Goal: Transaction & Acquisition: Book appointment/travel/reservation

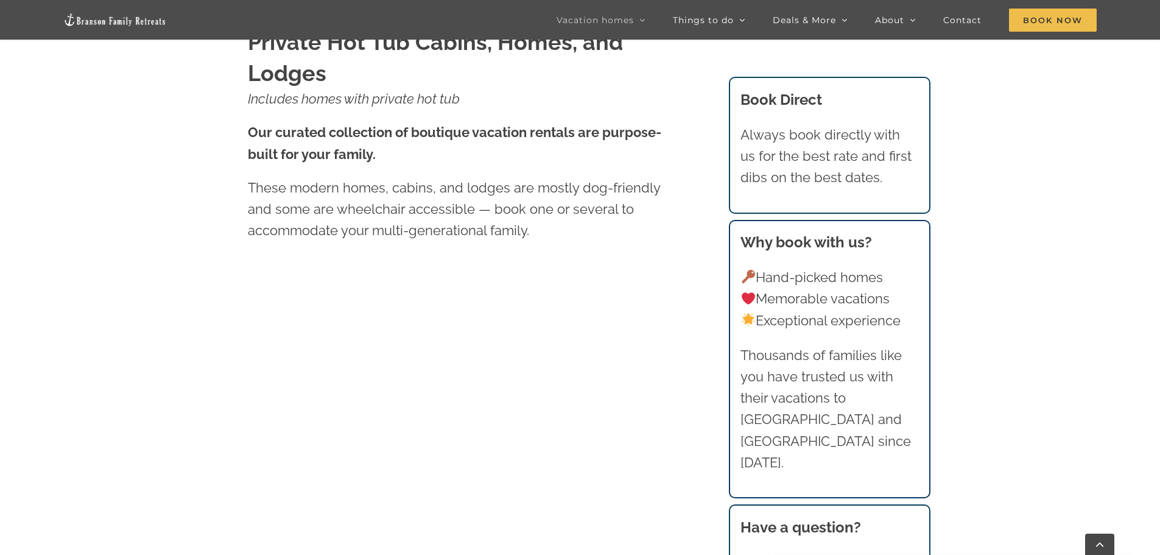
scroll to position [685, 0]
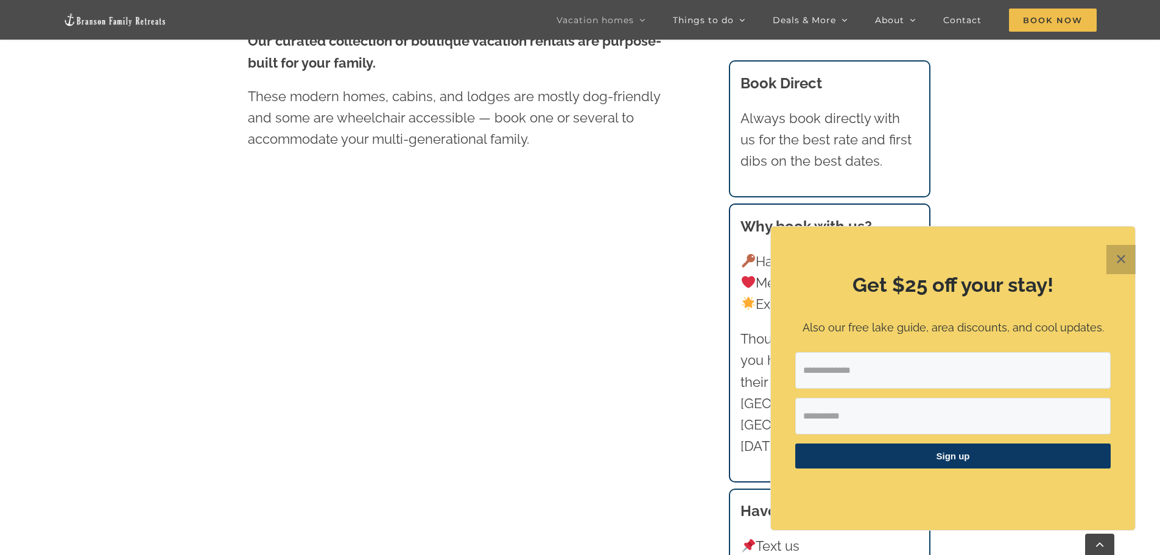
click at [1124, 255] on button "✕" at bounding box center [1121, 259] width 29 height 29
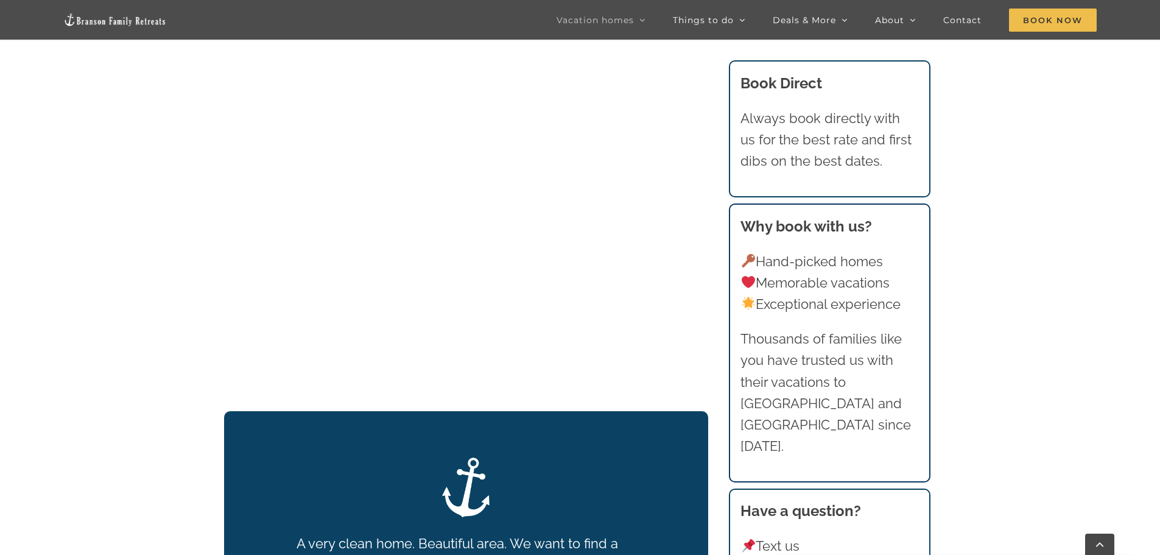
scroll to position [2025, 0]
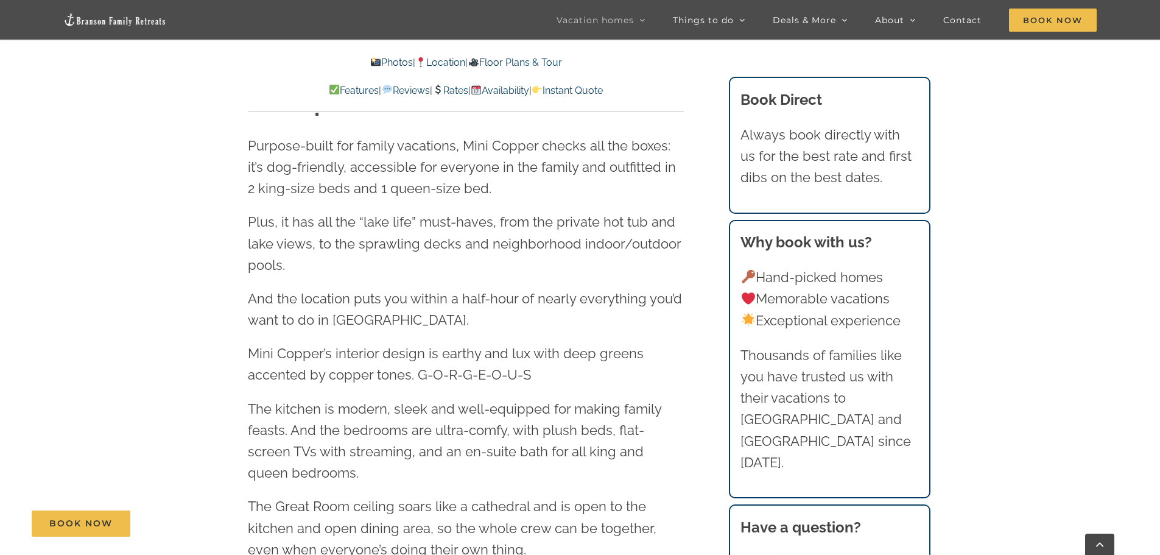
scroll to position [1066, 0]
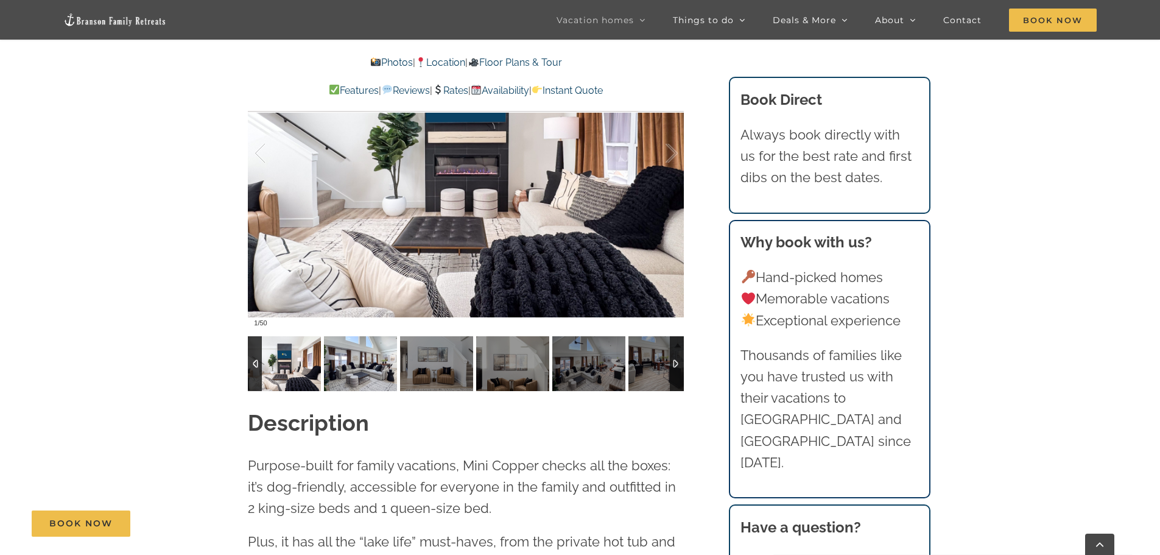
click at [392, 375] on img at bounding box center [360, 363] width 73 height 55
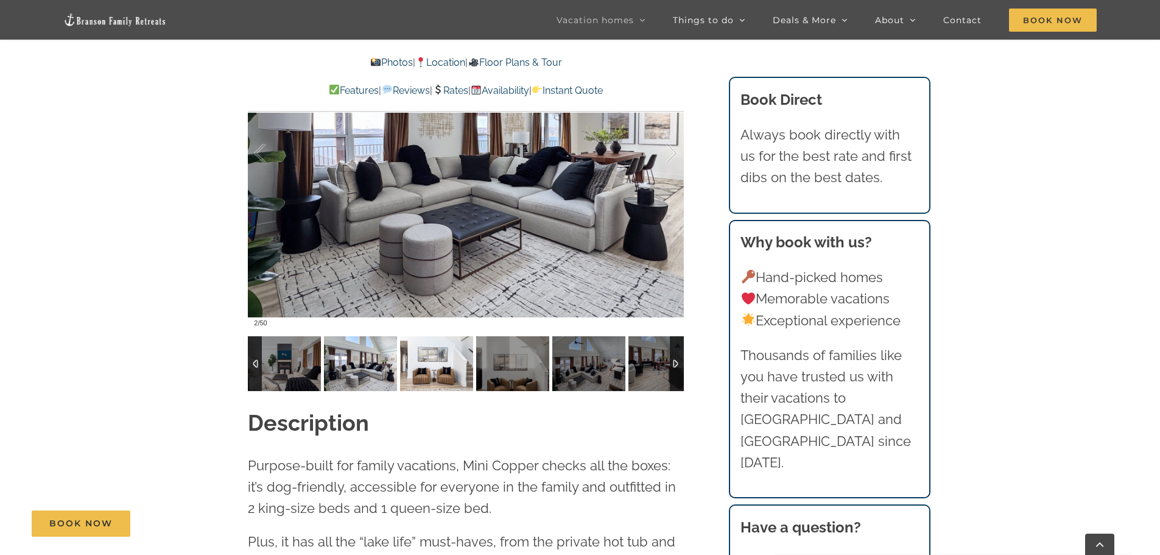
click at [443, 373] on img at bounding box center [436, 363] width 73 height 55
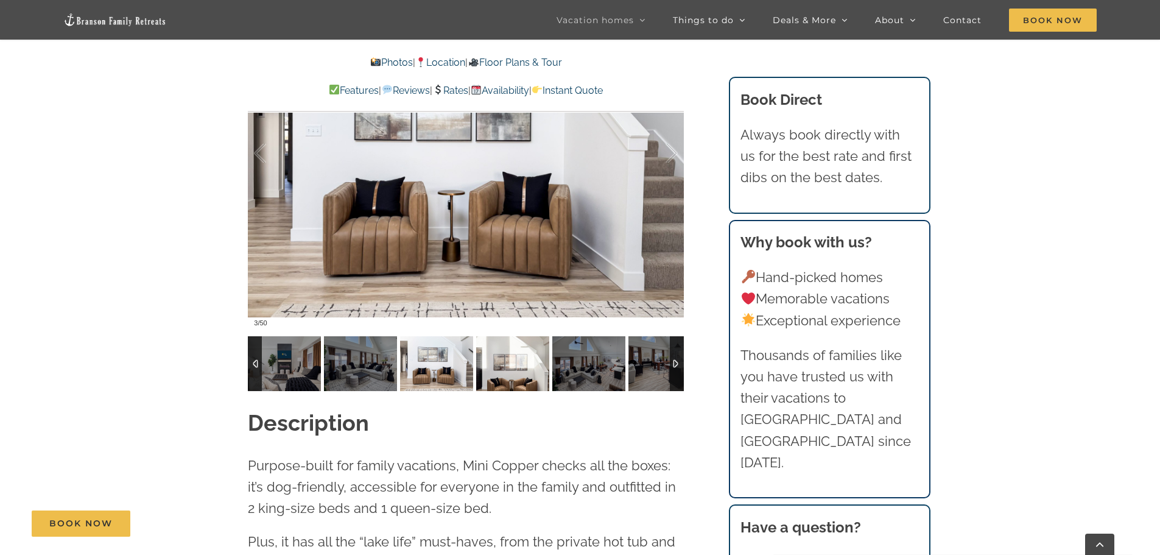
click at [481, 370] on img at bounding box center [512, 363] width 73 height 55
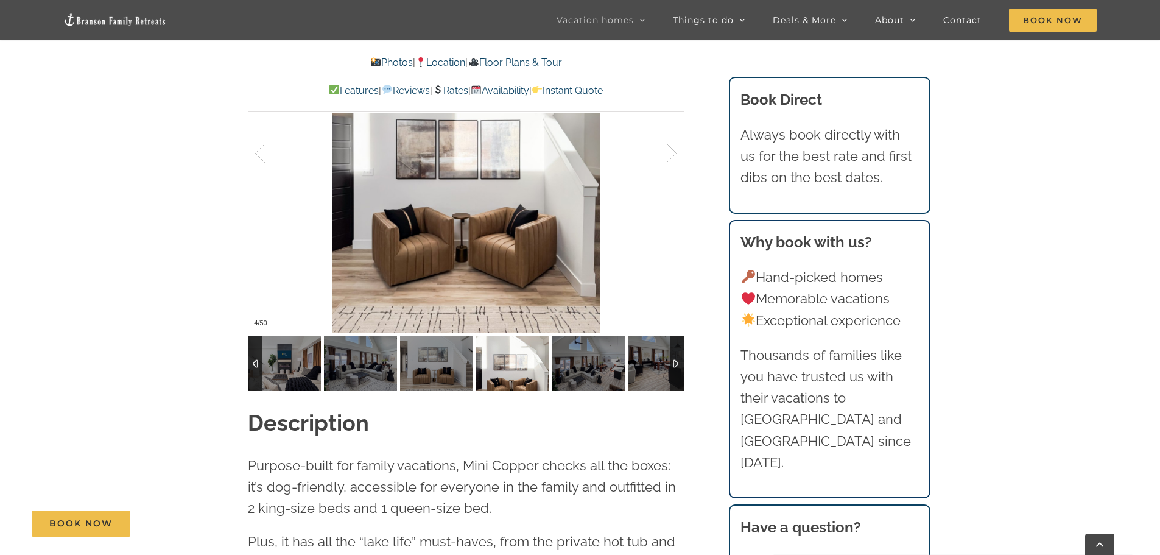
click at [519, 371] on img at bounding box center [512, 363] width 73 height 55
click at [584, 372] on img at bounding box center [588, 363] width 73 height 55
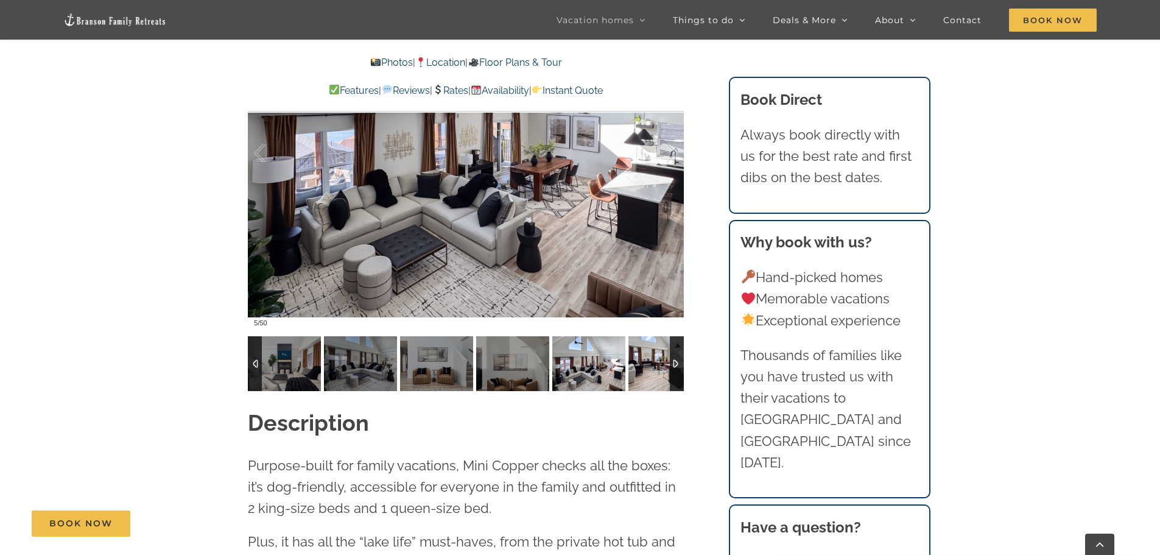
click at [638, 358] on img at bounding box center [665, 363] width 73 height 55
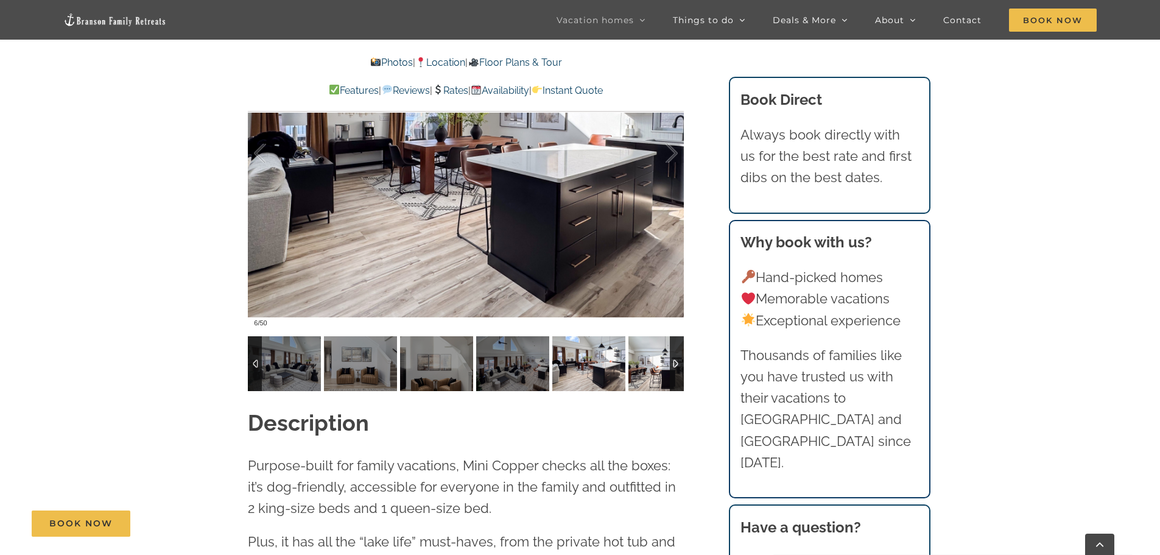
click at [638, 358] on img at bounding box center [665, 363] width 73 height 55
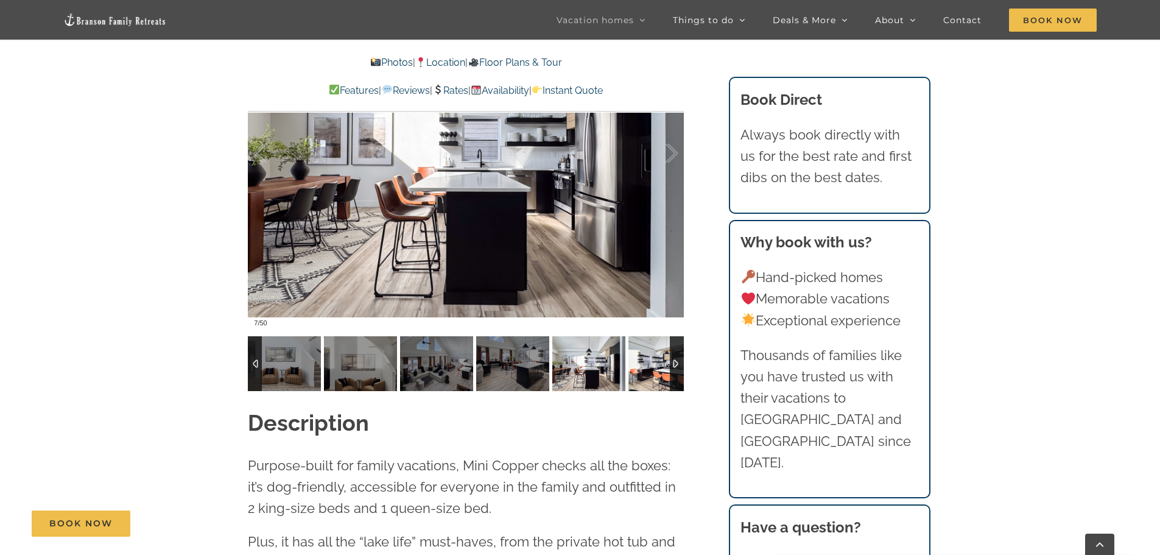
click at [638, 358] on img at bounding box center [665, 363] width 73 height 55
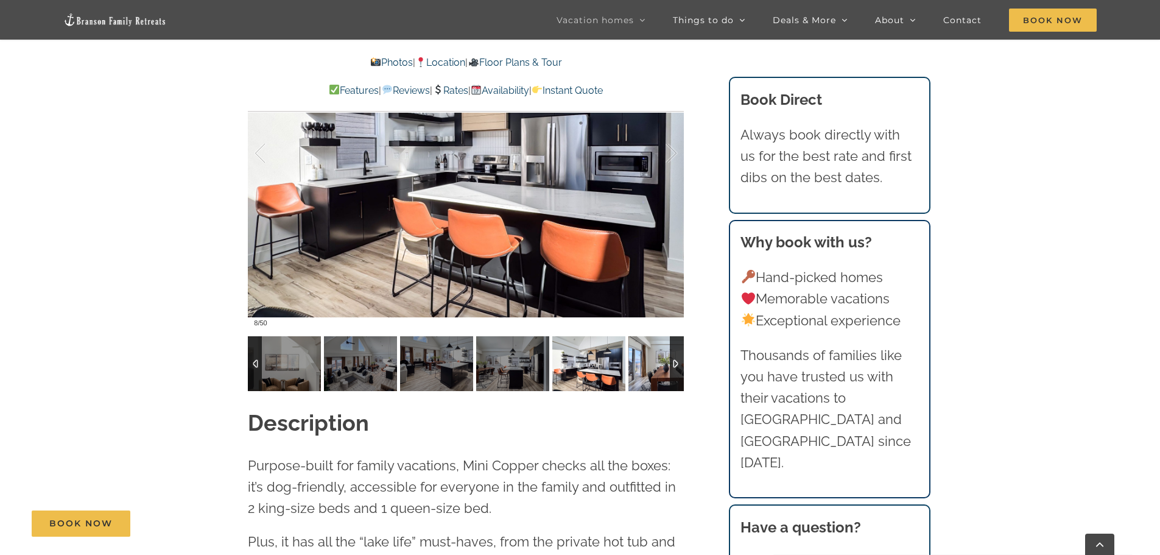
click at [638, 358] on img at bounding box center [665, 363] width 73 height 55
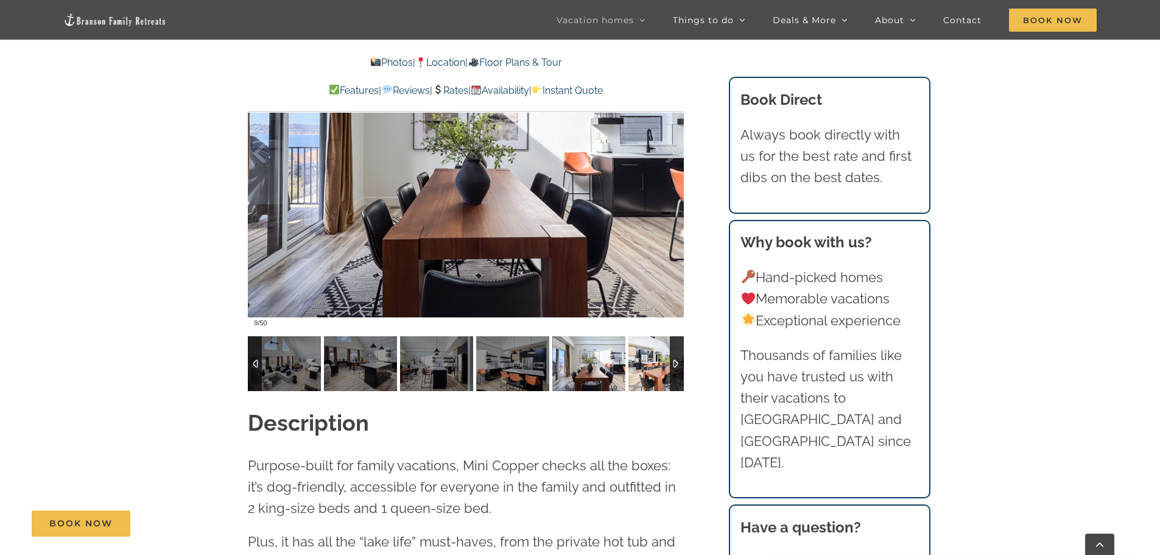
click at [638, 358] on img at bounding box center [665, 363] width 73 height 55
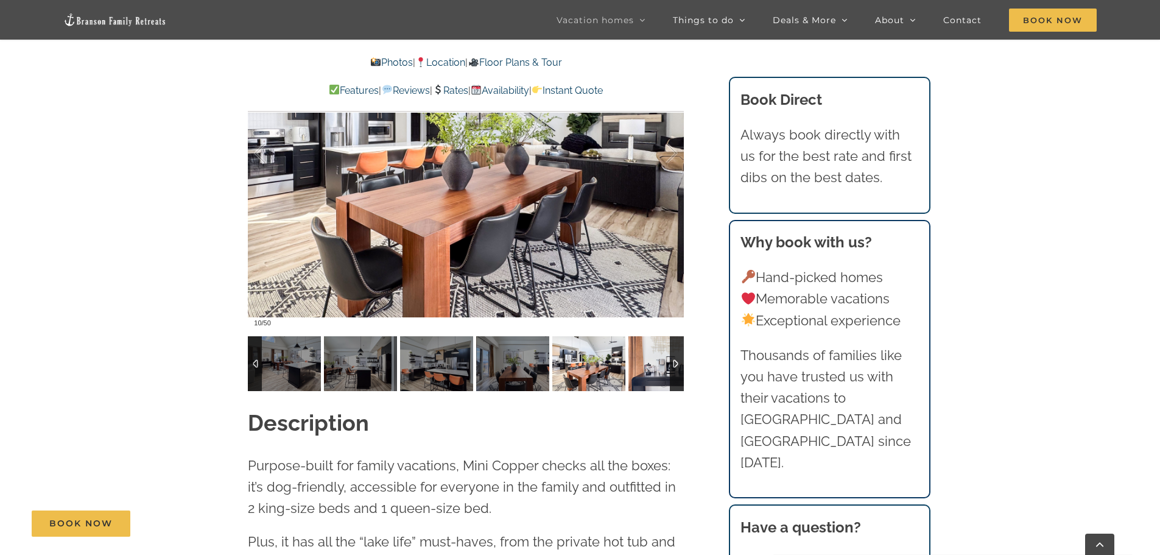
click at [638, 358] on img at bounding box center [665, 363] width 73 height 55
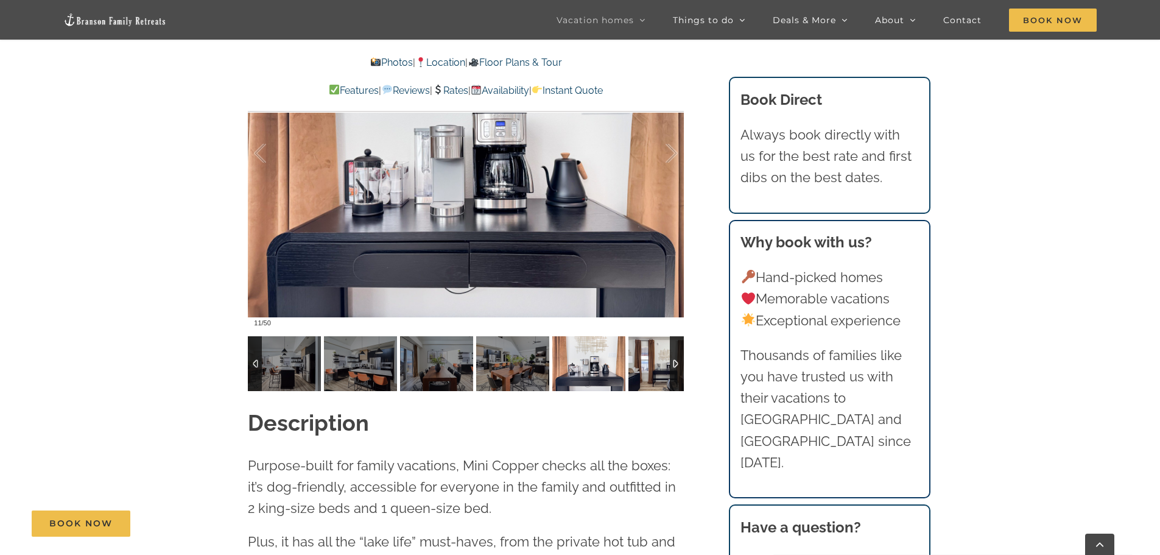
click at [638, 358] on img at bounding box center [665, 363] width 73 height 55
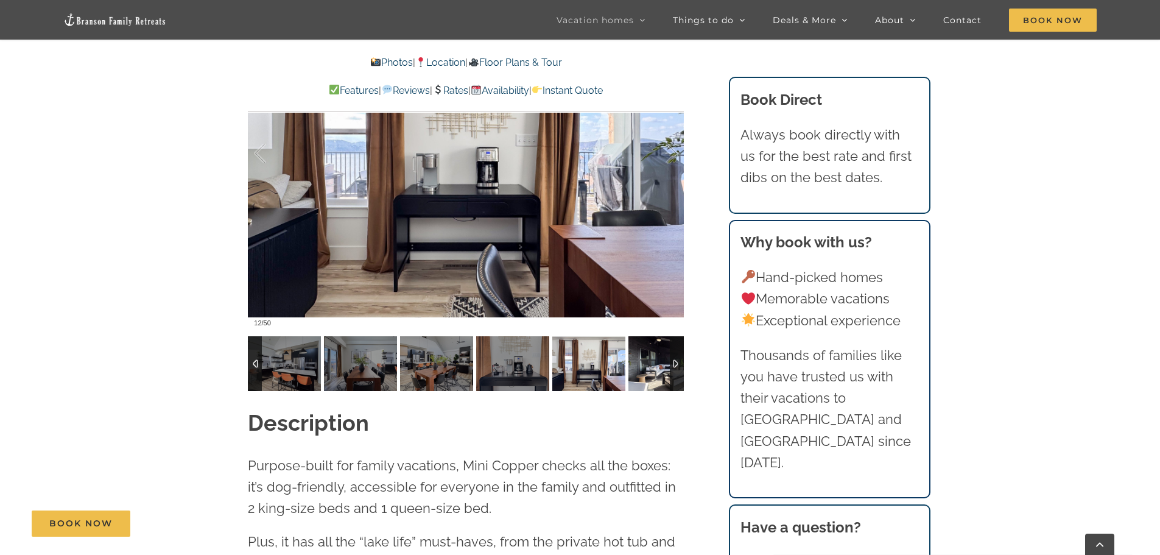
click at [638, 358] on img at bounding box center [665, 363] width 73 height 55
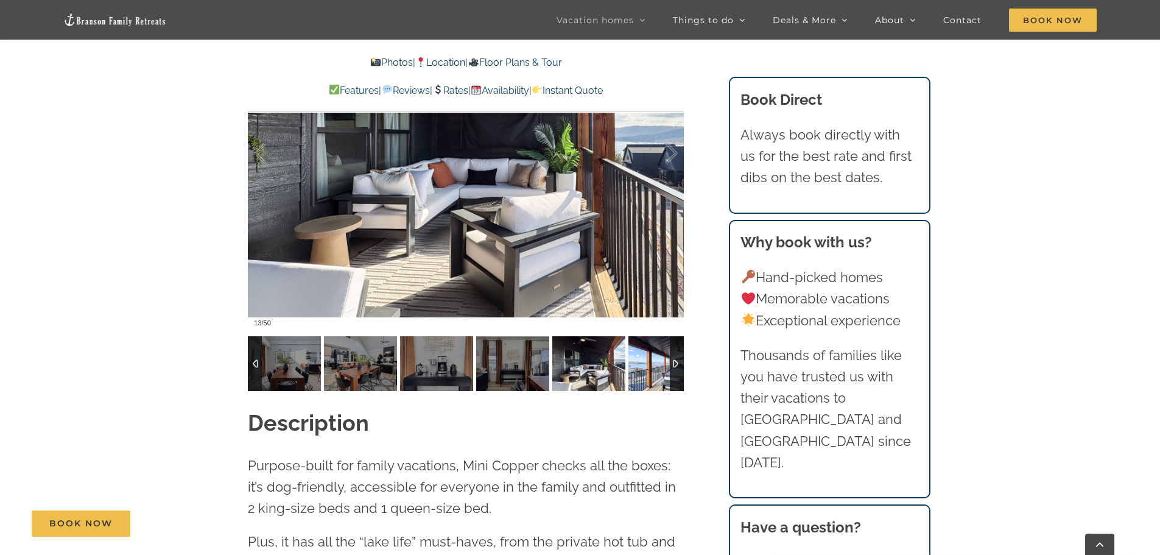
click at [638, 358] on img at bounding box center [665, 363] width 73 height 55
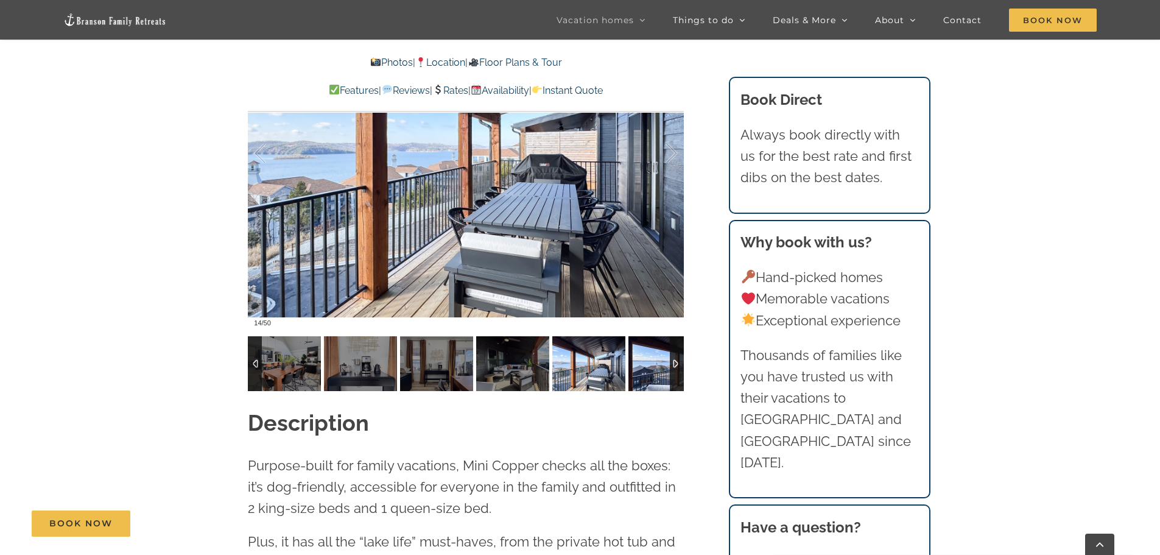
click at [638, 358] on img at bounding box center [665, 363] width 73 height 55
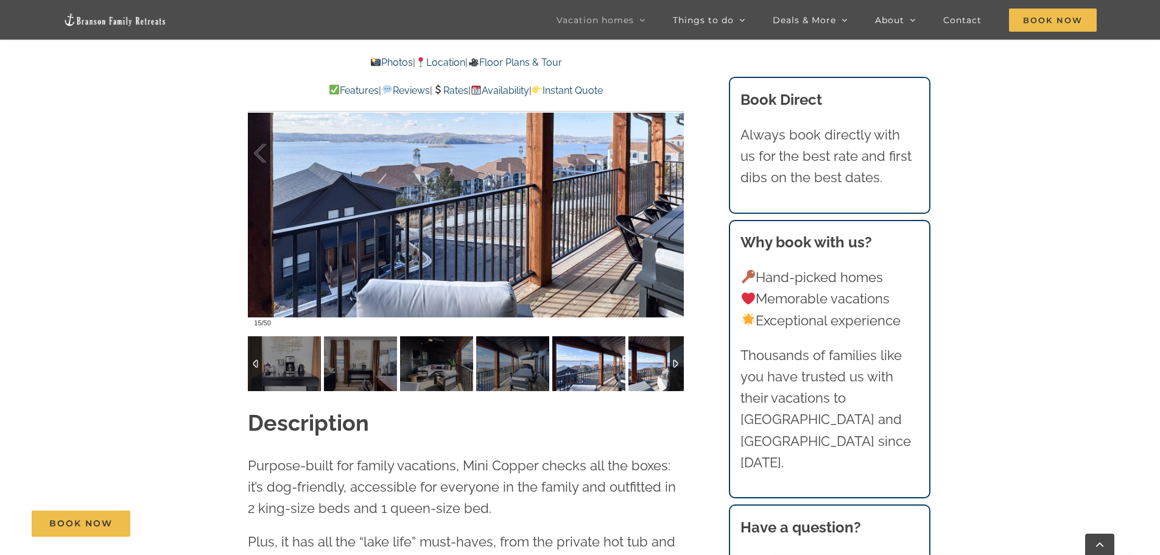
click at [638, 358] on img at bounding box center [665, 363] width 73 height 55
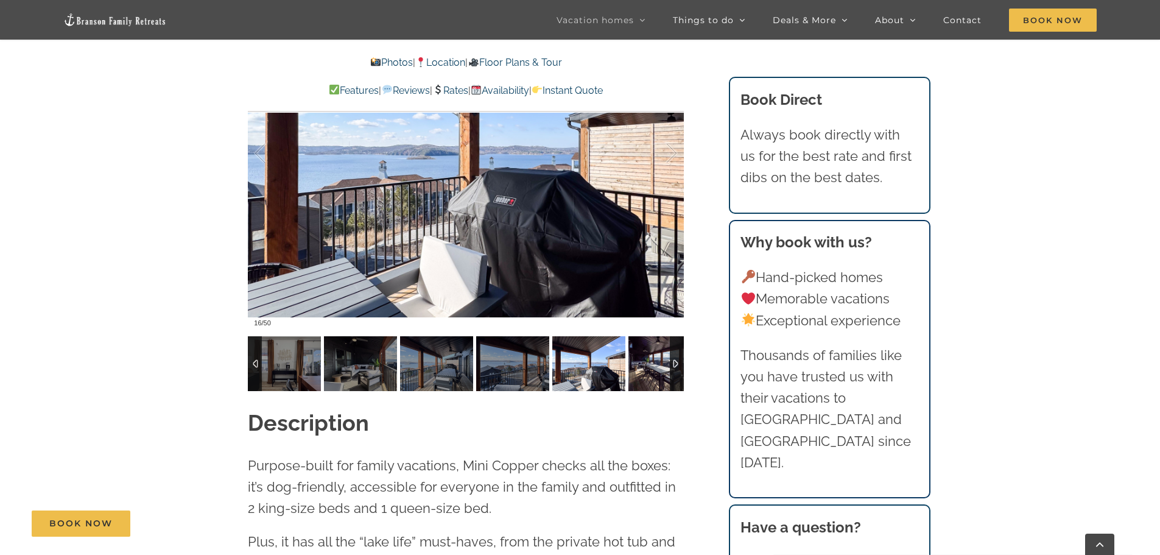
click at [638, 358] on img at bounding box center [665, 363] width 73 height 55
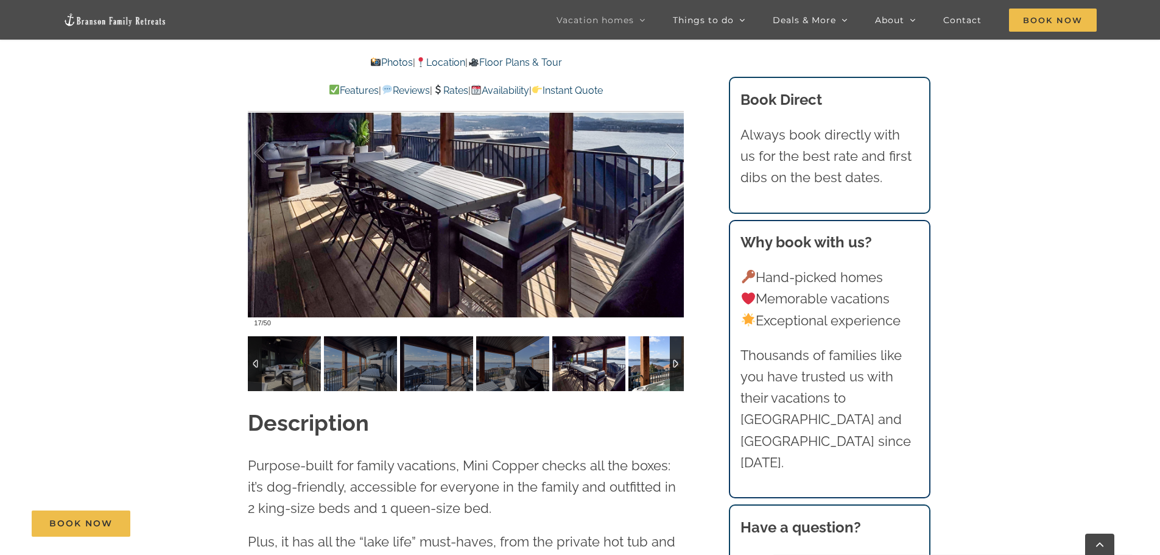
click at [638, 358] on img at bounding box center [665, 363] width 73 height 55
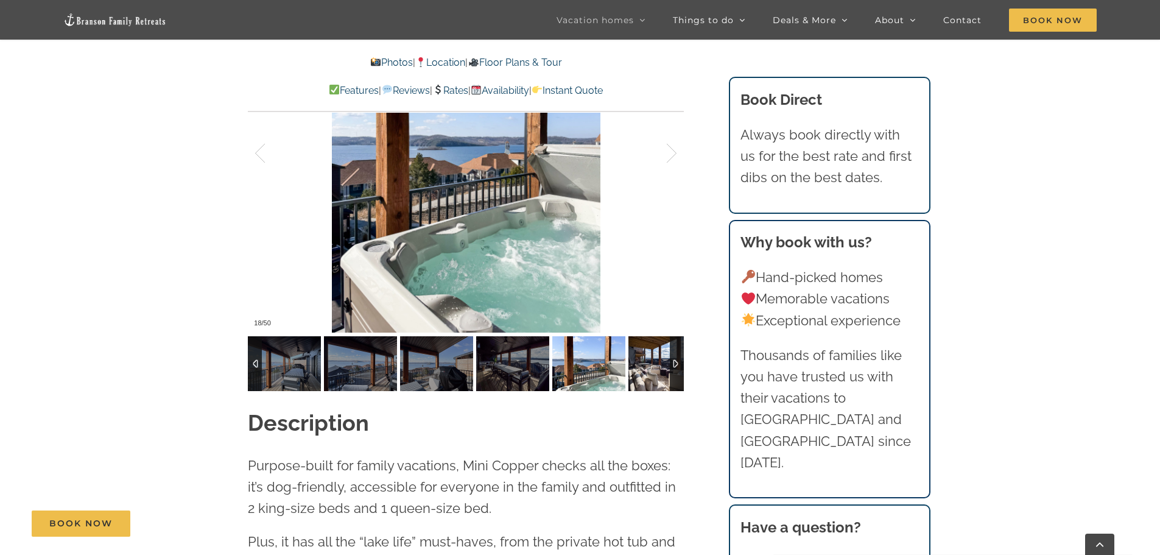
click at [638, 358] on img at bounding box center [665, 363] width 73 height 55
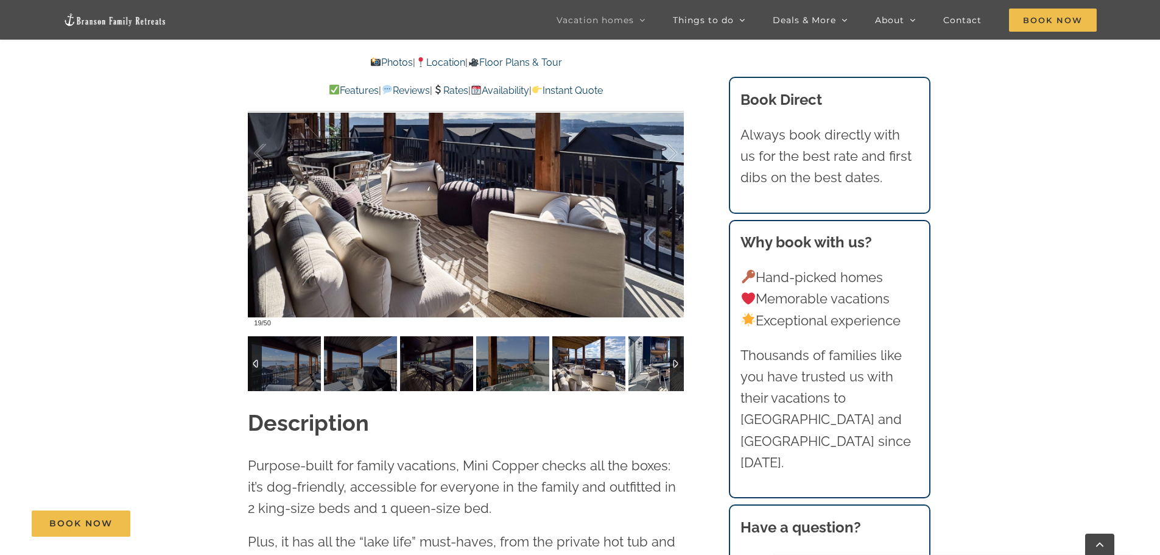
click at [638, 358] on img at bounding box center [665, 363] width 73 height 55
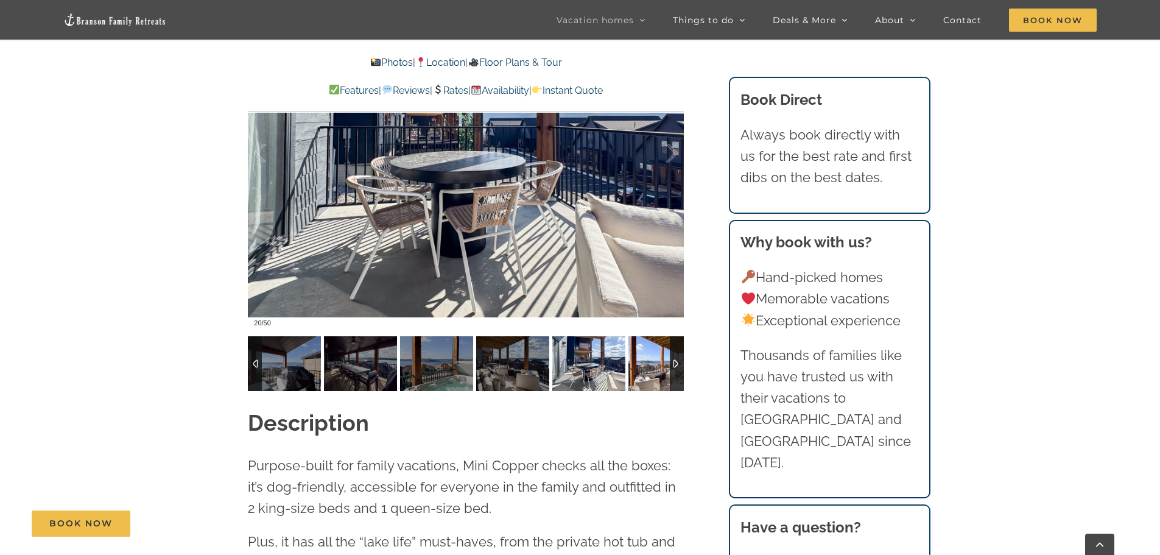
click at [638, 358] on img at bounding box center [665, 363] width 73 height 55
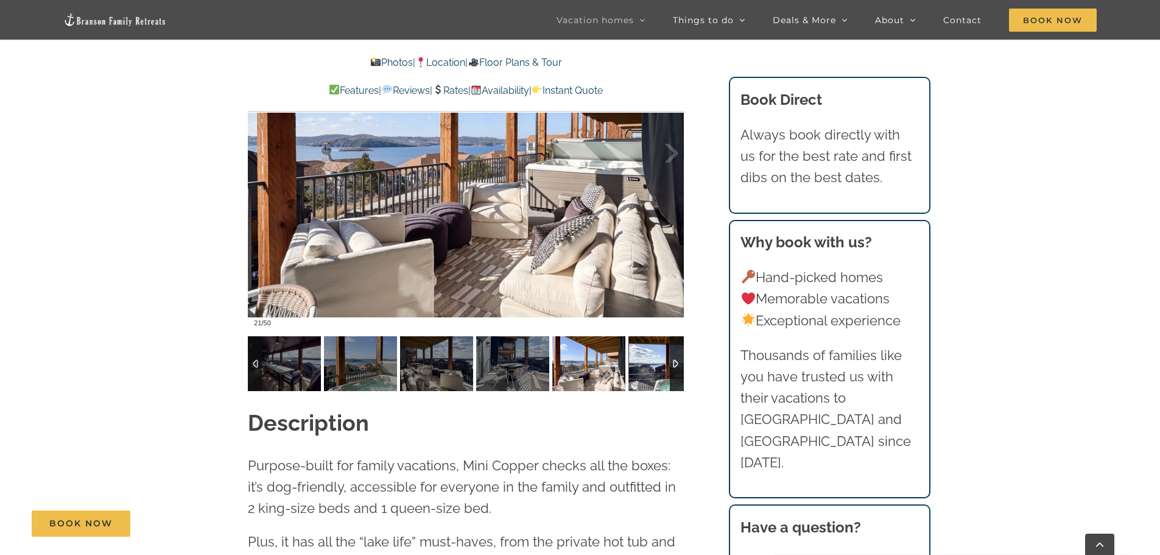
click at [638, 358] on img at bounding box center [665, 363] width 73 height 55
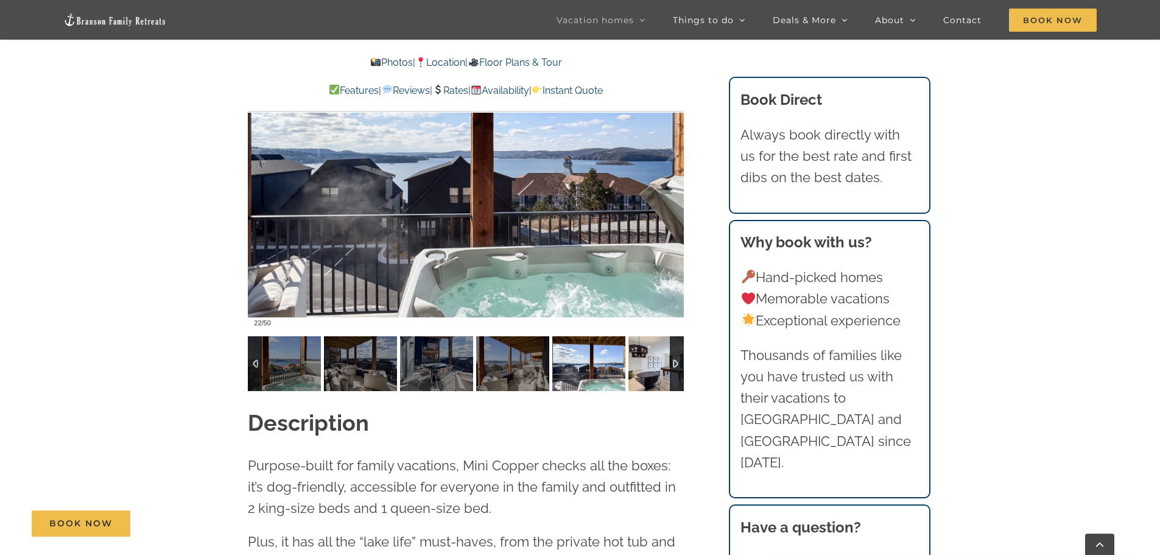
click at [638, 358] on img at bounding box center [665, 363] width 73 height 55
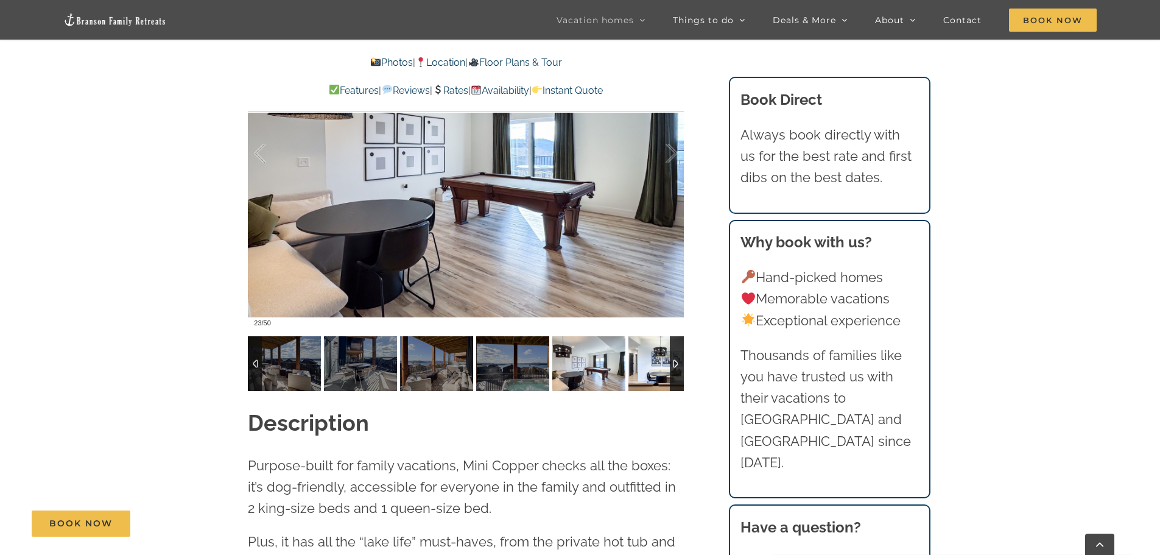
click at [638, 358] on img at bounding box center [665, 363] width 73 height 55
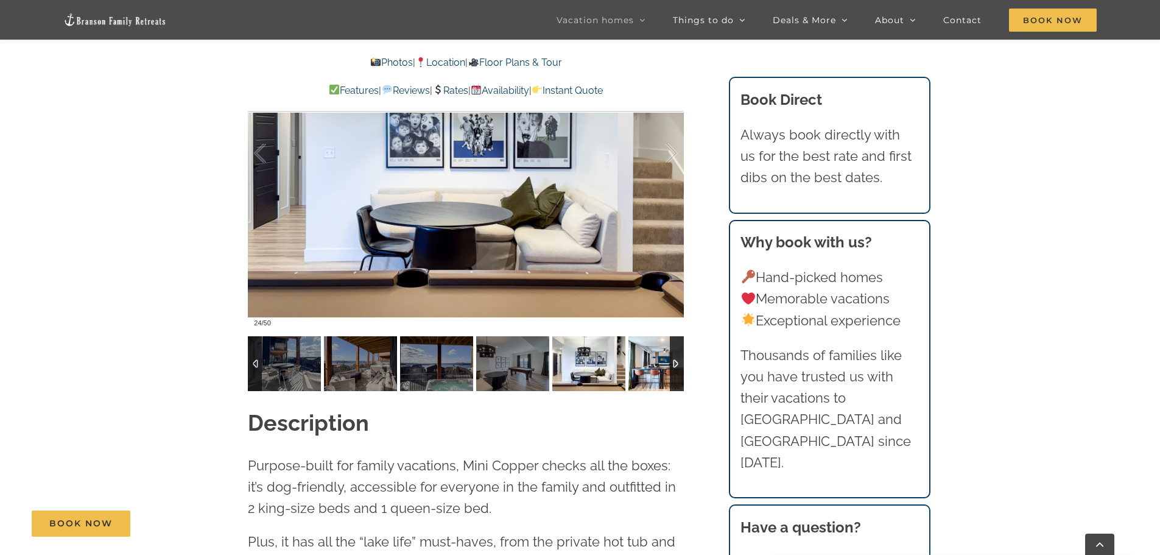
click at [638, 358] on img at bounding box center [665, 363] width 73 height 55
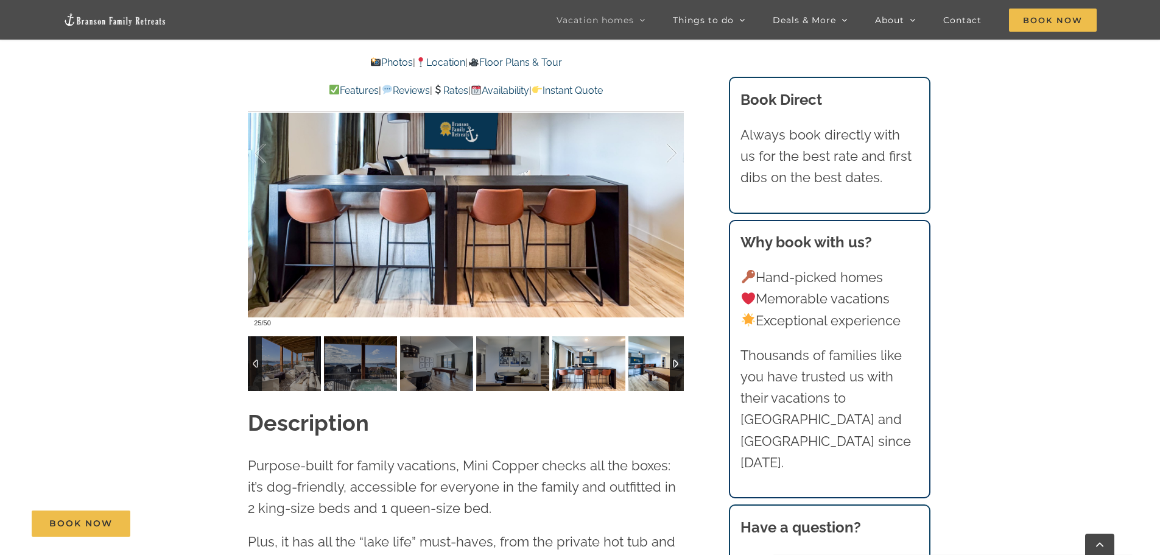
click at [638, 358] on img at bounding box center [665, 363] width 73 height 55
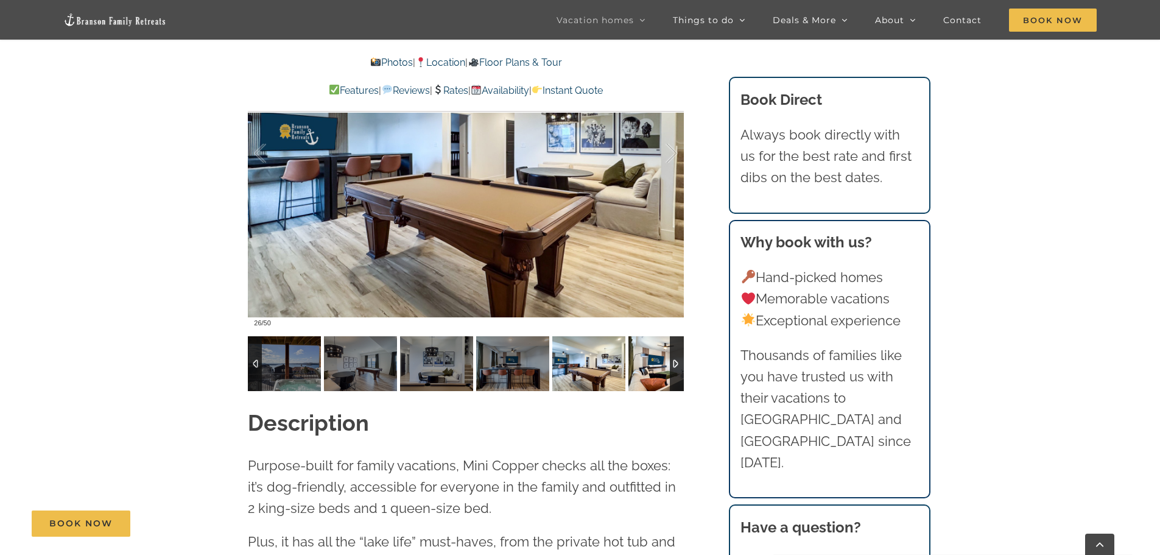
click at [638, 358] on img at bounding box center [665, 363] width 73 height 55
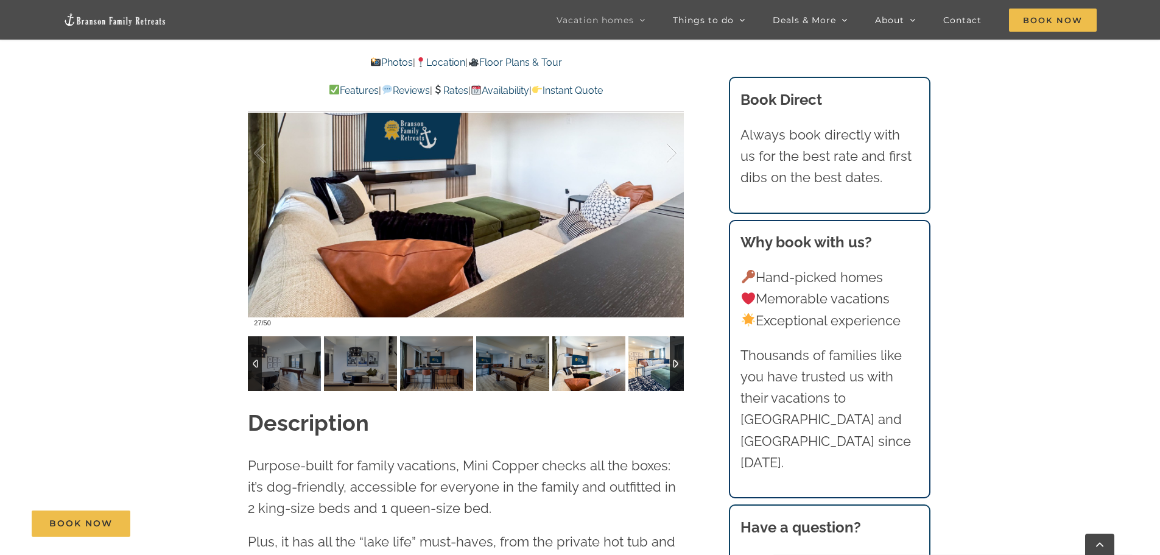
click at [638, 358] on img at bounding box center [665, 363] width 73 height 55
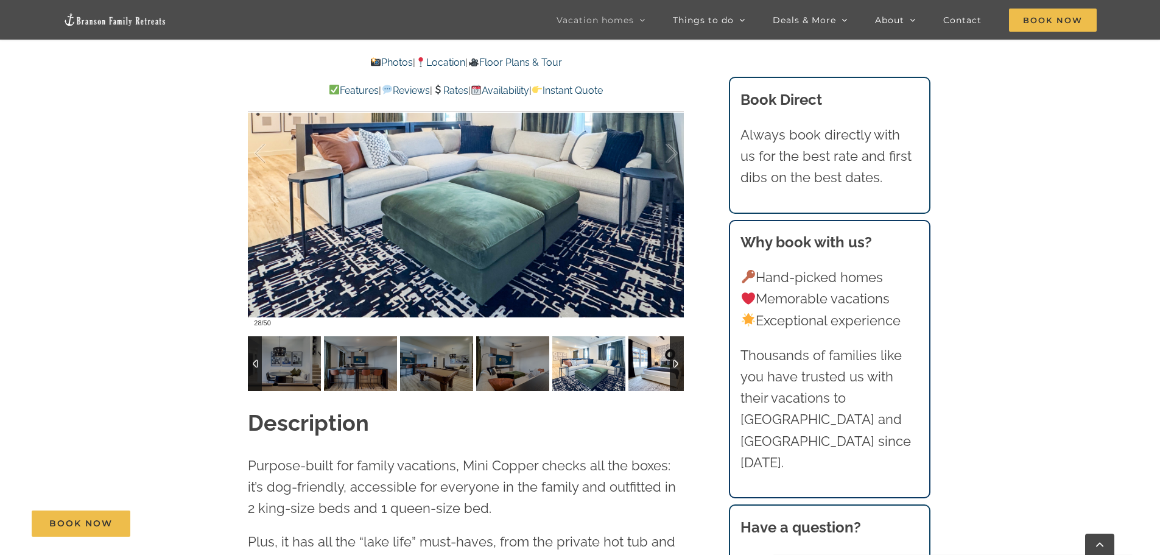
click at [638, 358] on img at bounding box center [665, 363] width 73 height 55
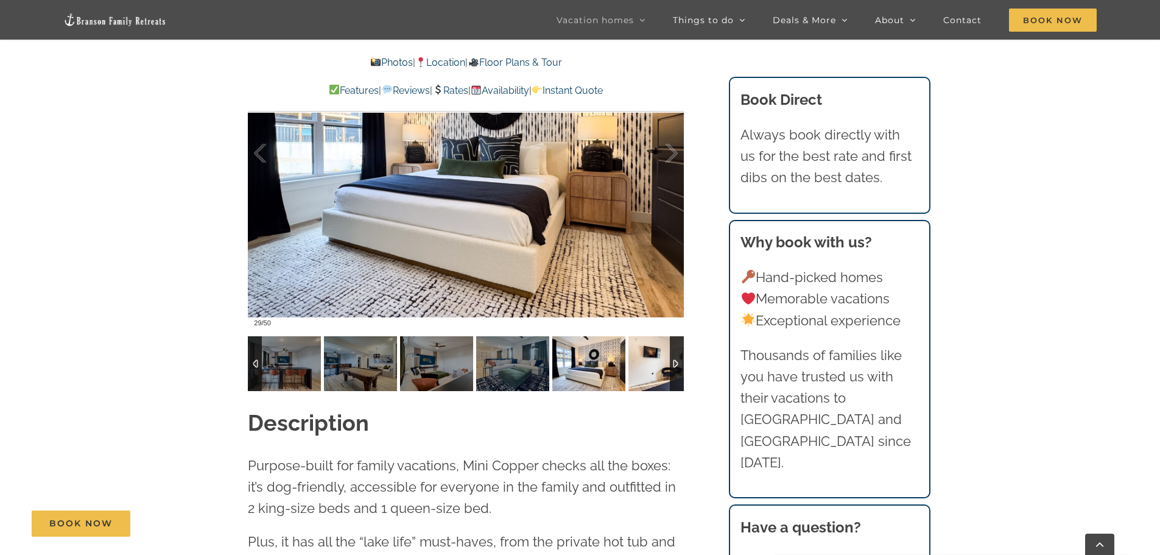
click at [638, 358] on img at bounding box center [665, 363] width 73 height 55
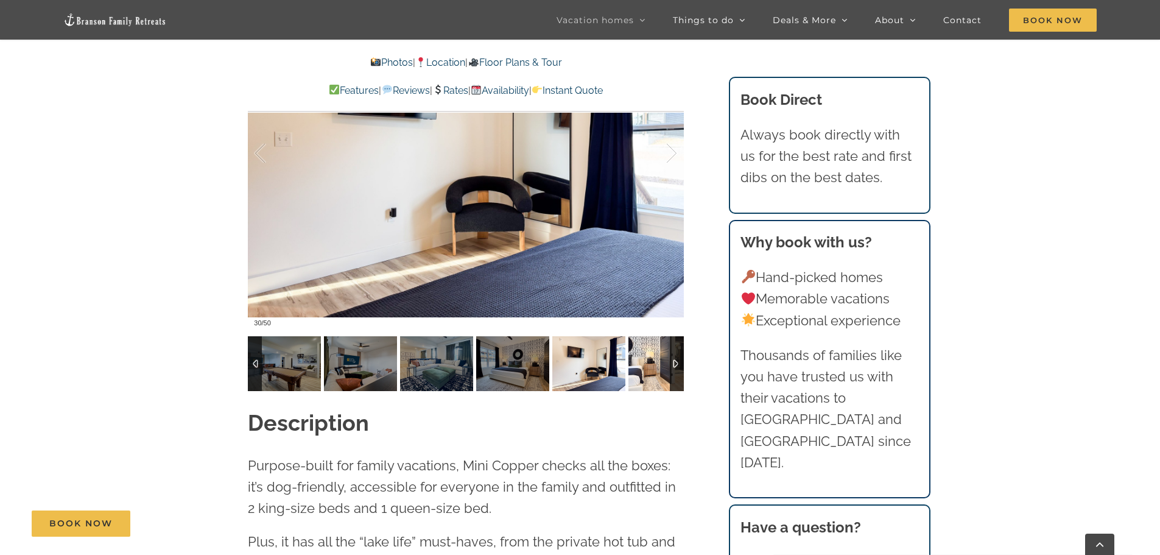
click at [638, 358] on img at bounding box center [665, 363] width 73 height 55
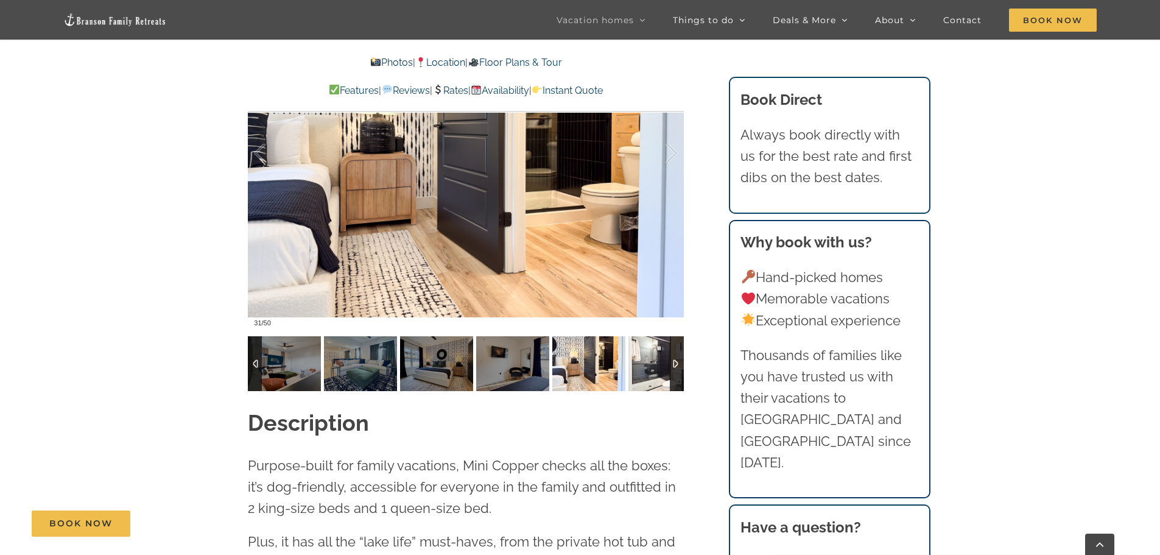
click at [638, 358] on img at bounding box center [665, 363] width 73 height 55
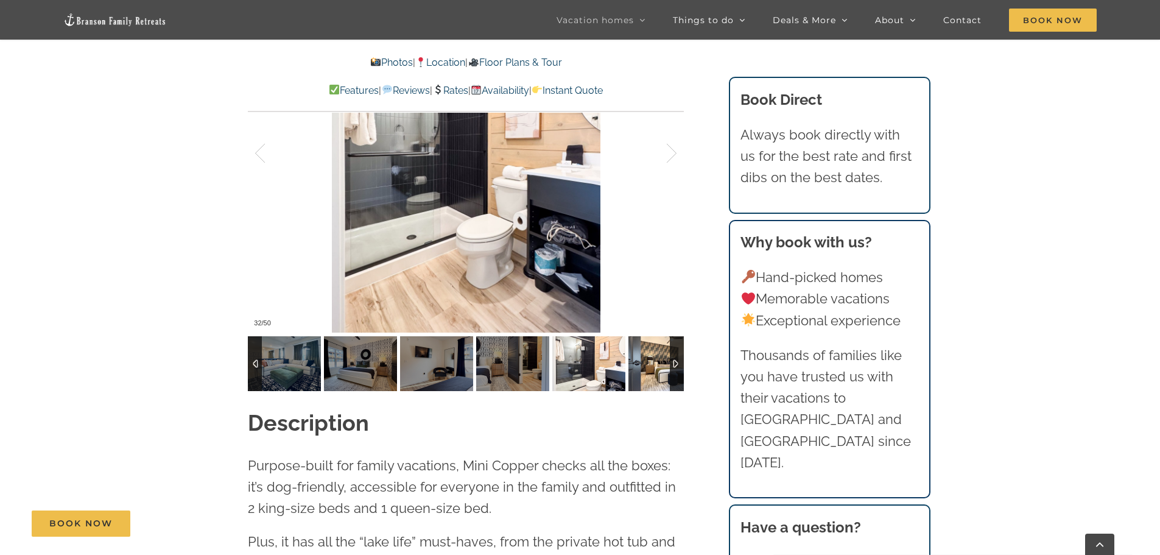
click at [638, 358] on img at bounding box center [665, 363] width 73 height 55
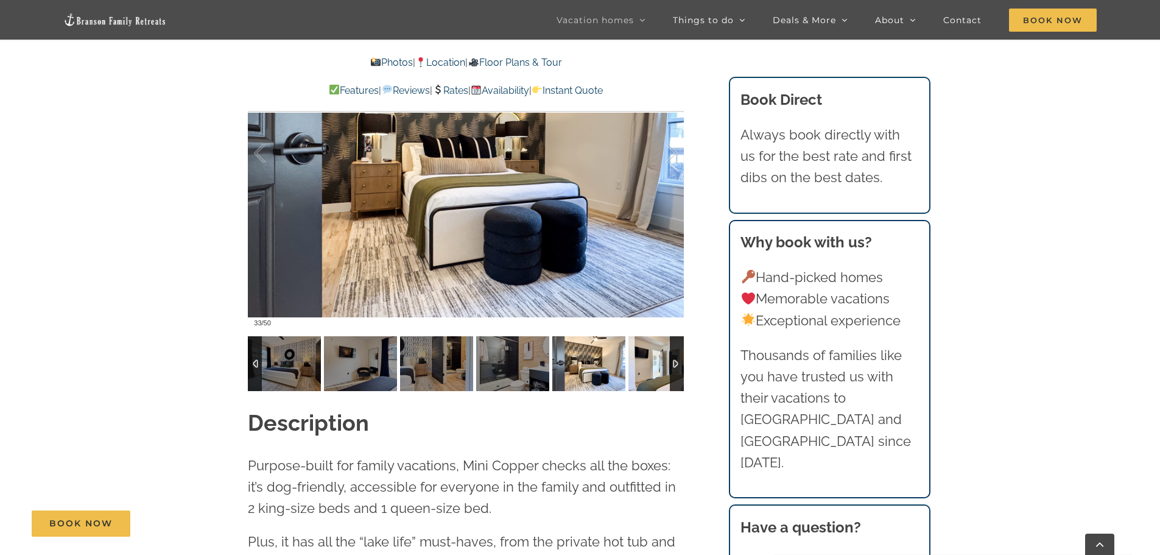
click at [638, 358] on img at bounding box center [665, 363] width 73 height 55
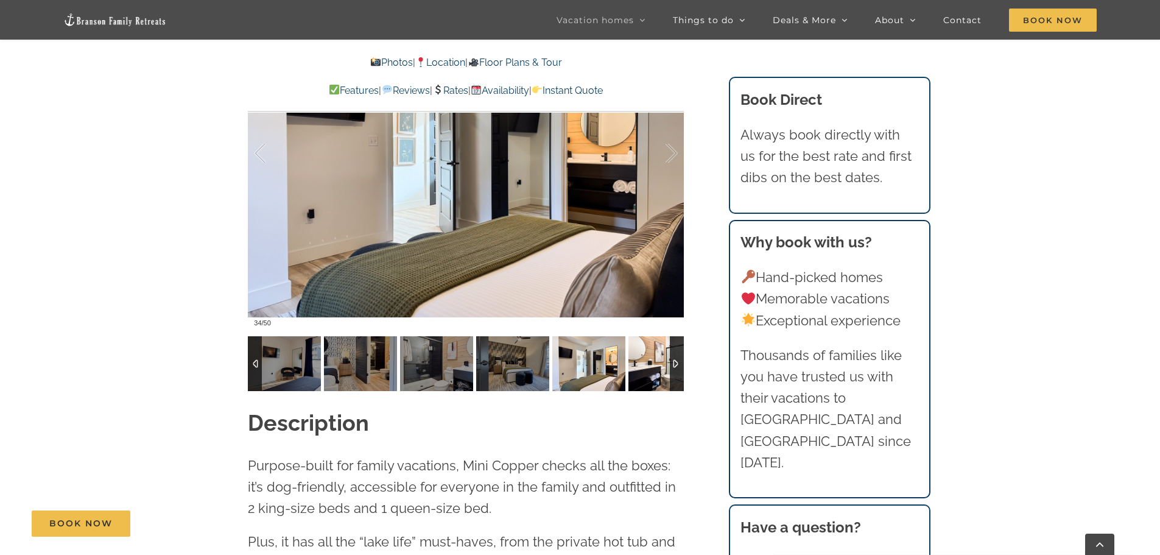
click at [638, 358] on img at bounding box center [665, 363] width 73 height 55
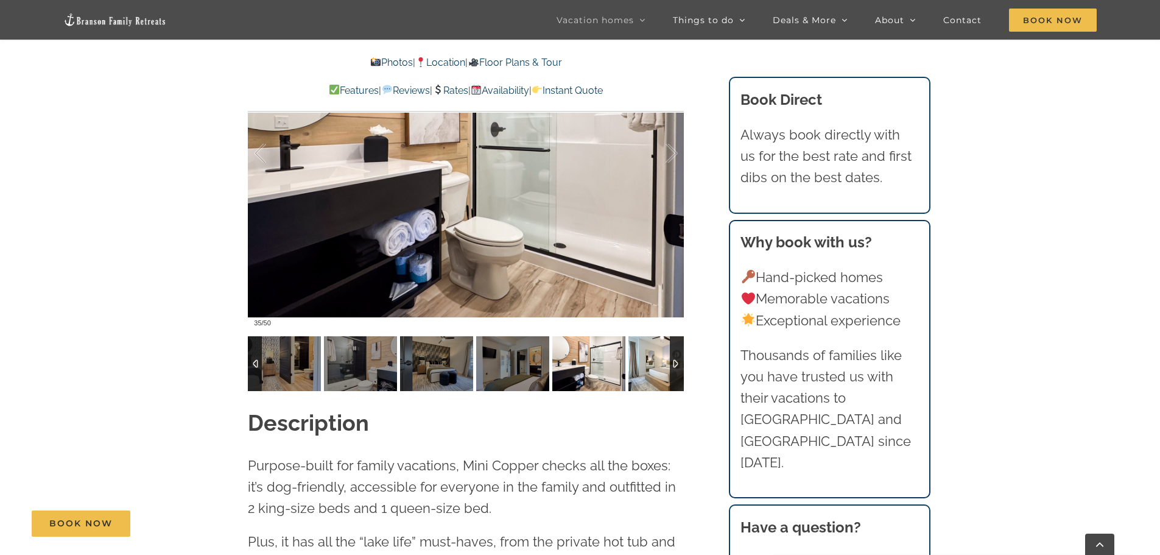
click at [638, 358] on img at bounding box center [665, 363] width 73 height 55
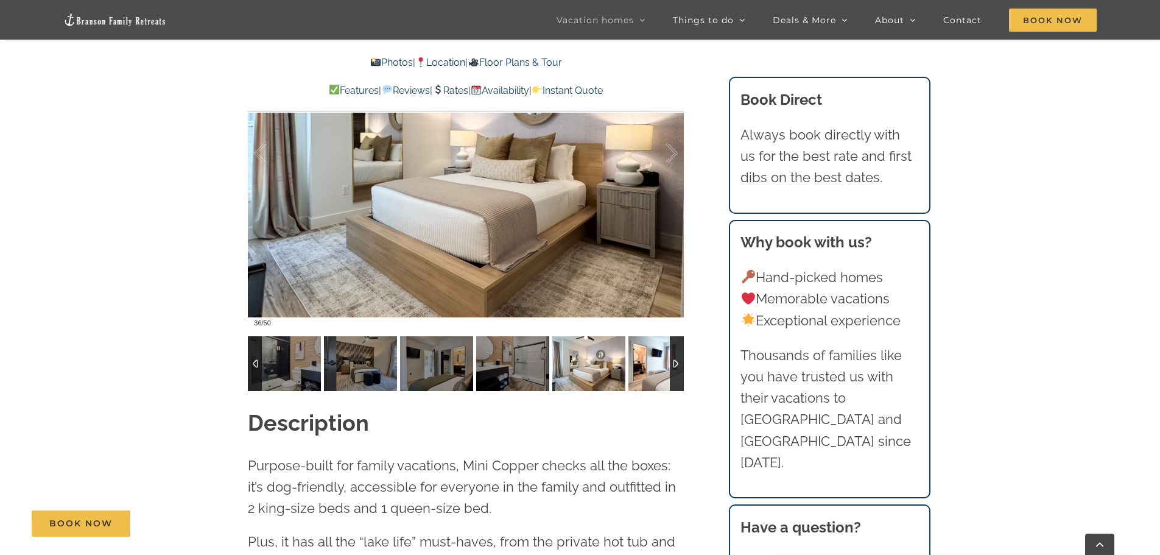
click at [638, 358] on img at bounding box center [665, 363] width 73 height 55
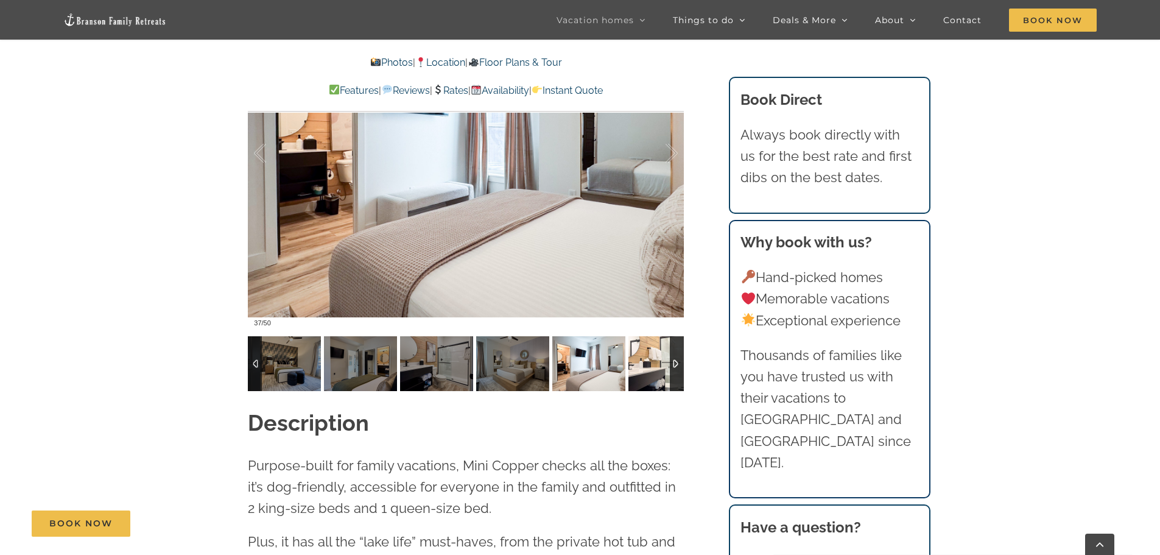
click at [638, 358] on img at bounding box center [665, 363] width 73 height 55
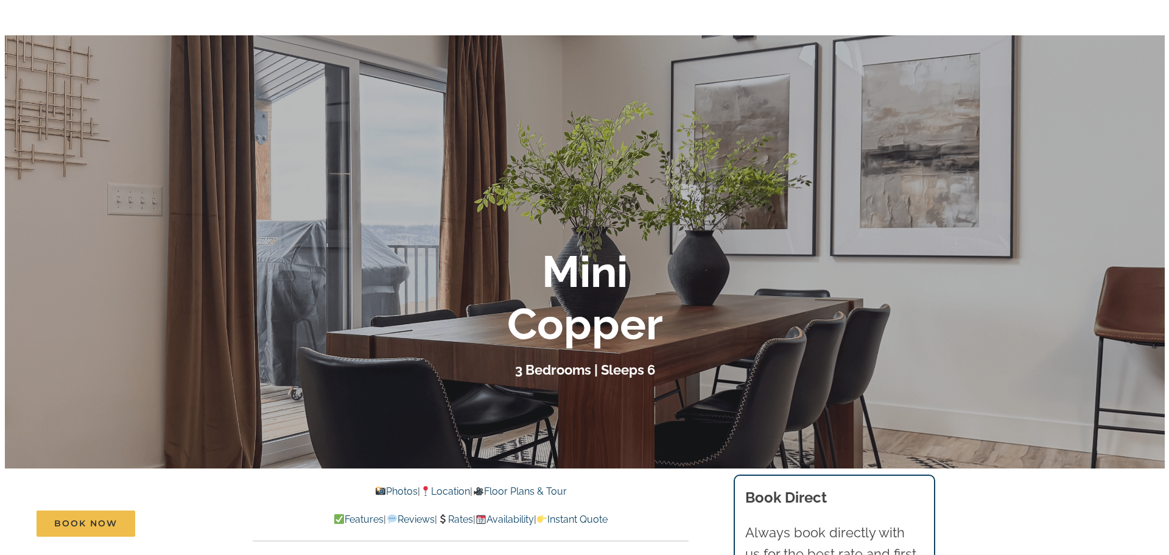
scroll to position [0, 0]
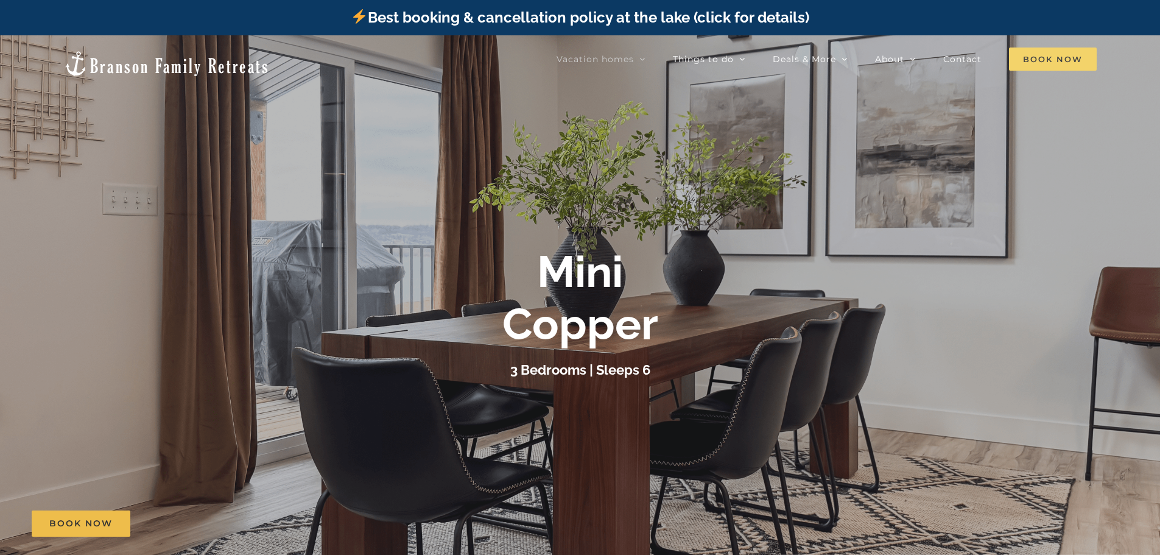
click at [1052, 56] on span "Book Now" at bounding box center [1053, 59] width 88 height 23
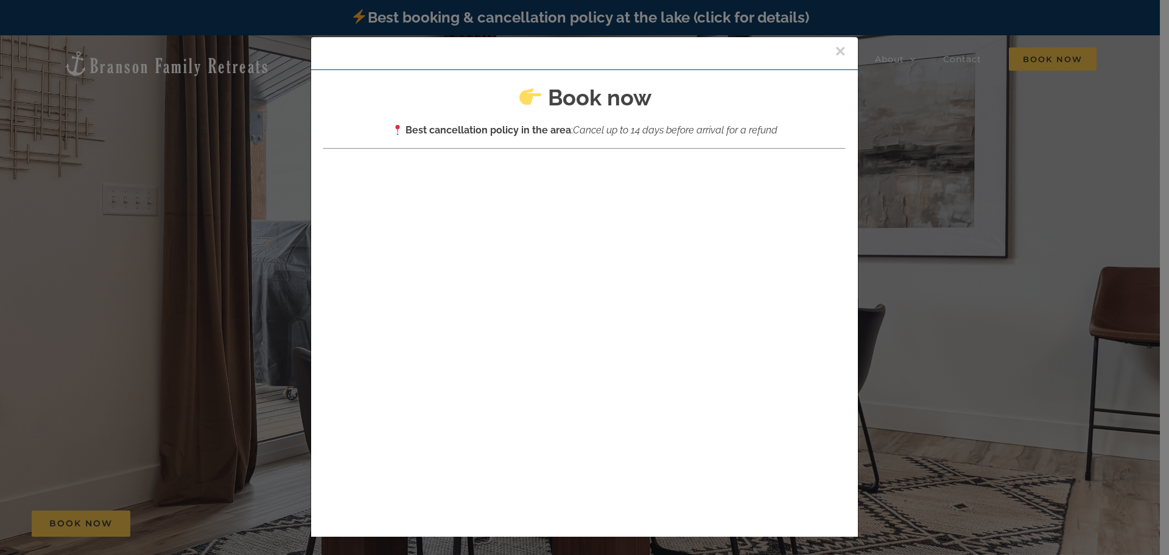
click at [835, 54] on button "×" at bounding box center [840, 51] width 11 height 18
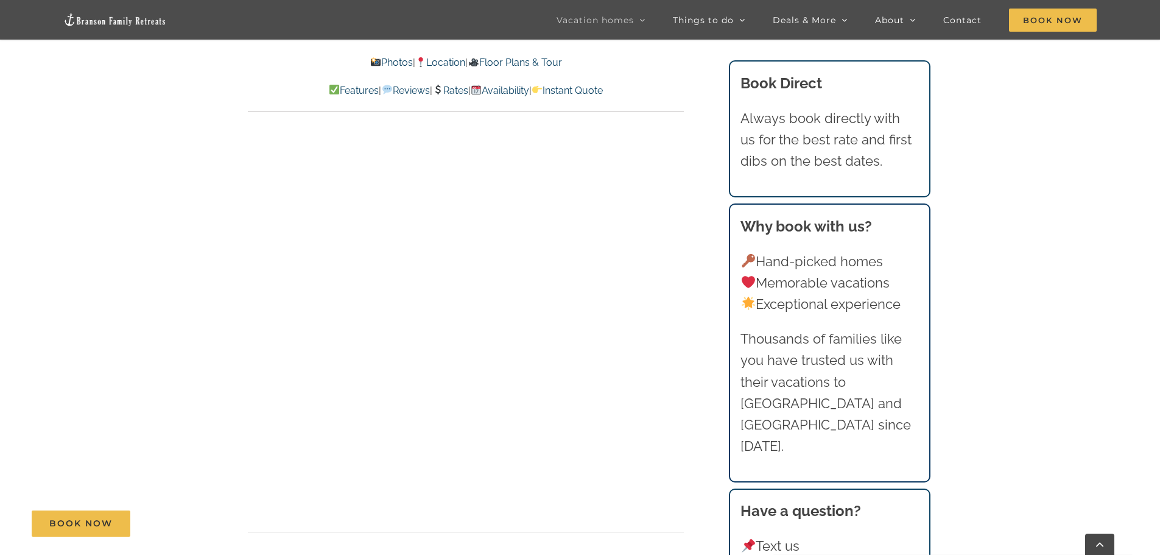
scroll to position [6776, 0]
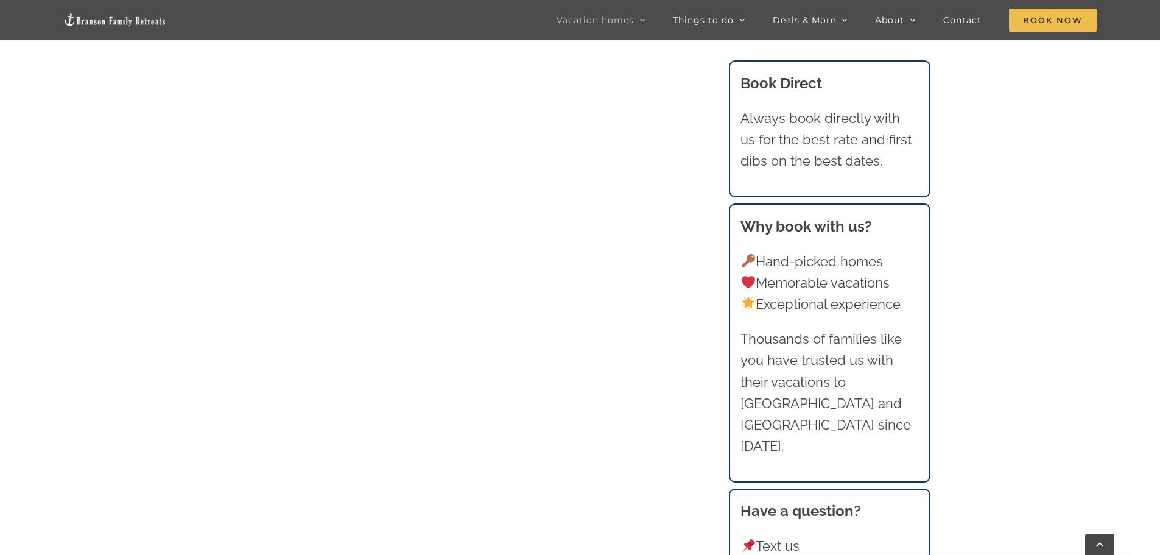
scroll to position [1529, 0]
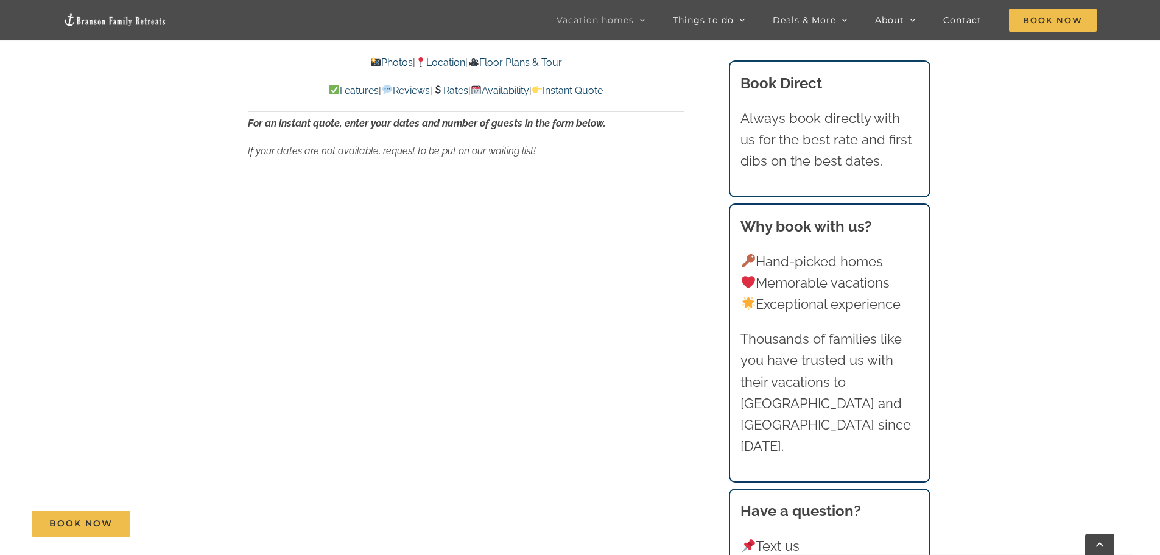
scroll to position [7339, 0]
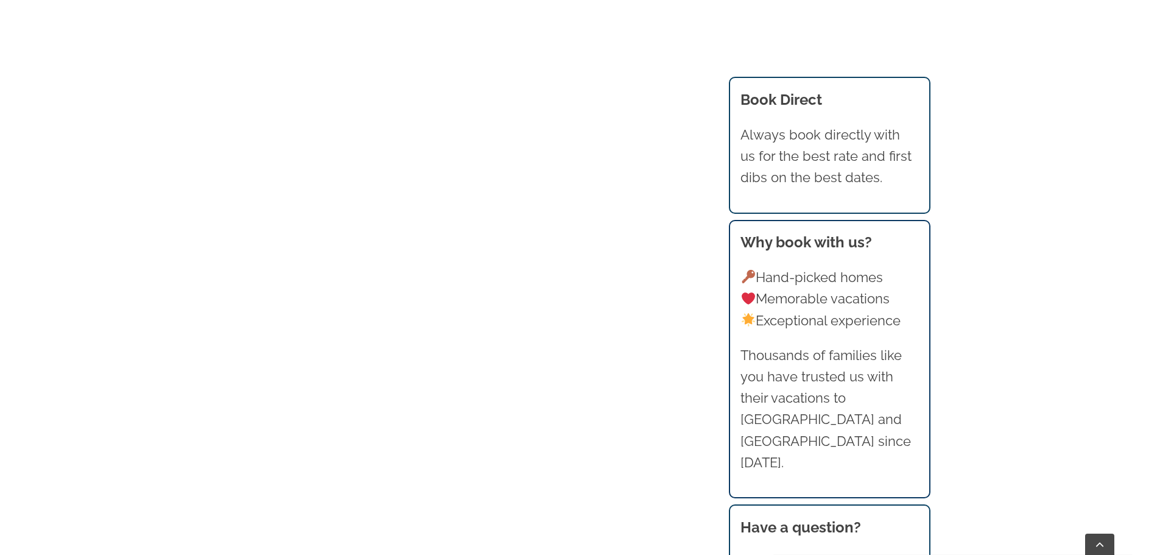
scroll to position [1529, 0]
